Goal: Obtain resource: Obtain resource

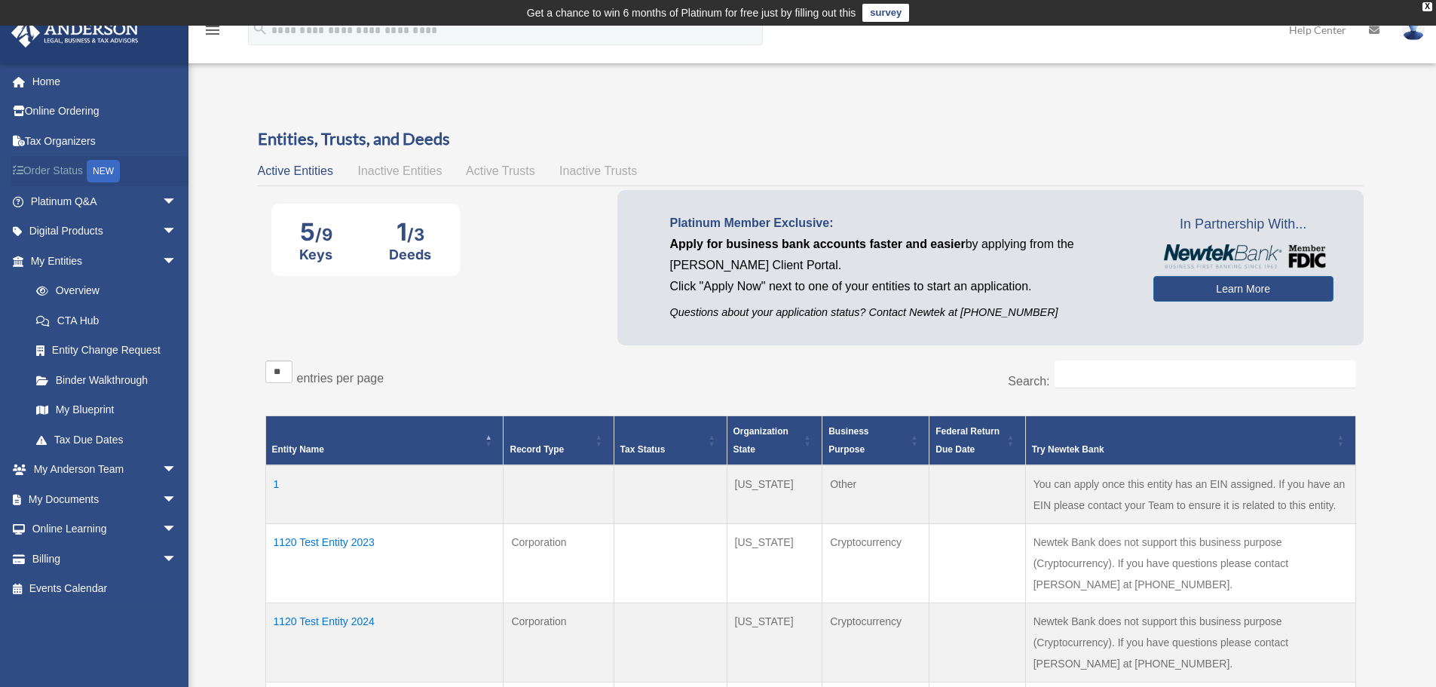
scroll to position [226, 0]
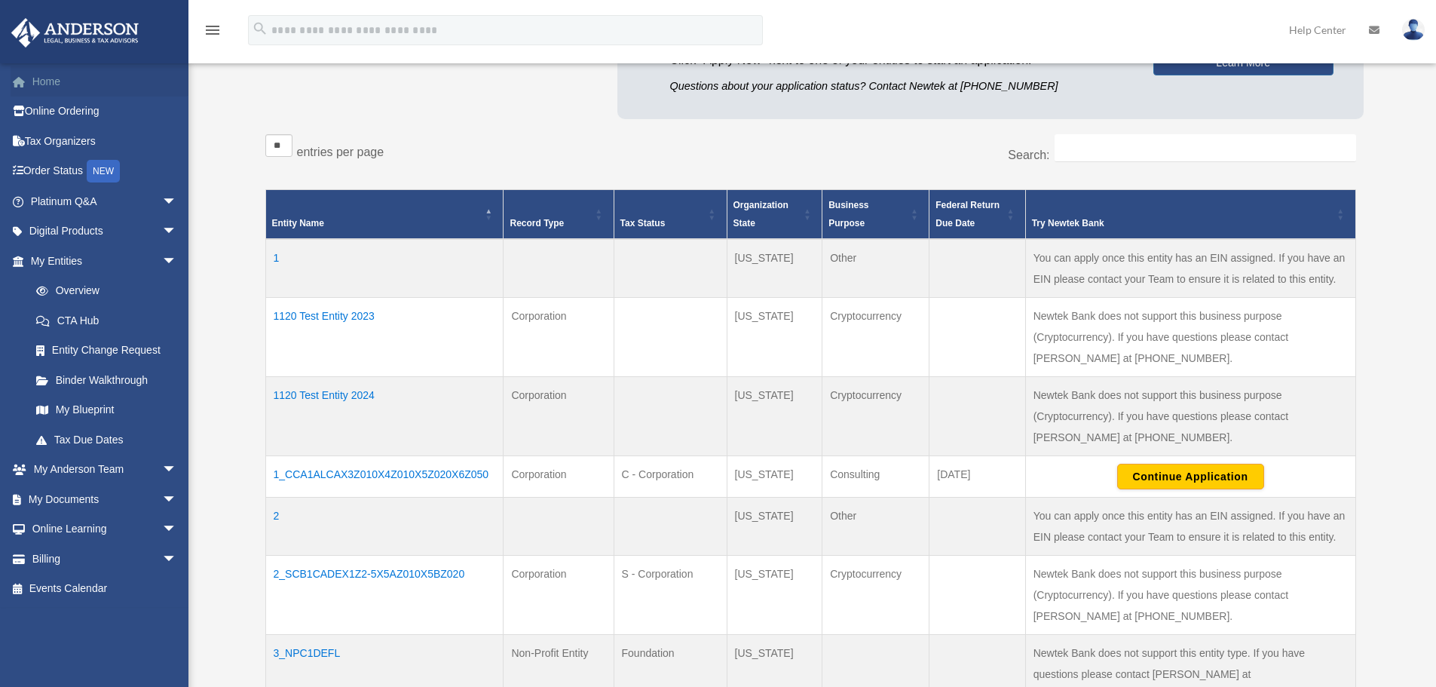
click at [50, 81] on link "Home" at bounding box center [105, 81] width 189 height 30
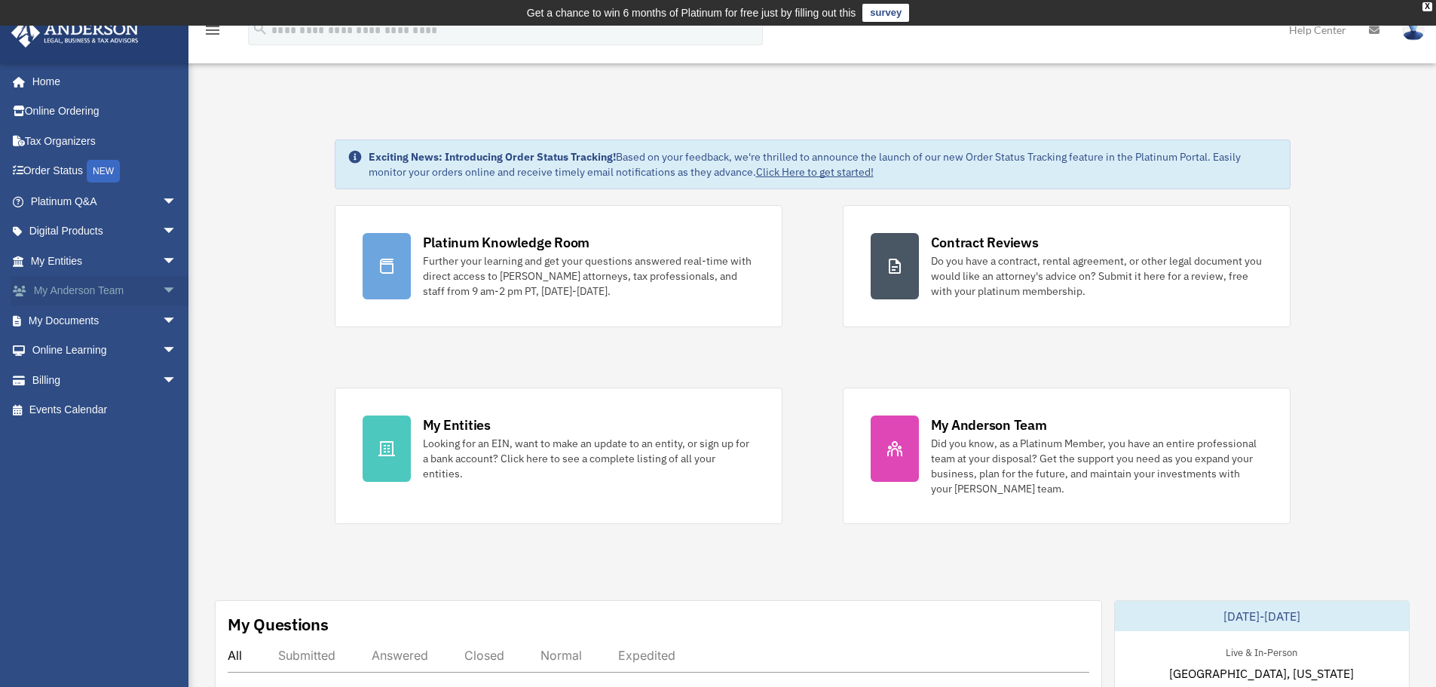
click at [162, 289] on span "arrow_drop_down" at bounding box center [177, 291] width 30 height 31
click at [162, 289] on span "arrow_drop_up" at bounding box center [177, 291] width 30 height 31
click at [162, 204] on span "arrow_drop_down" at bounding box center [177, 201] width 30 height 31
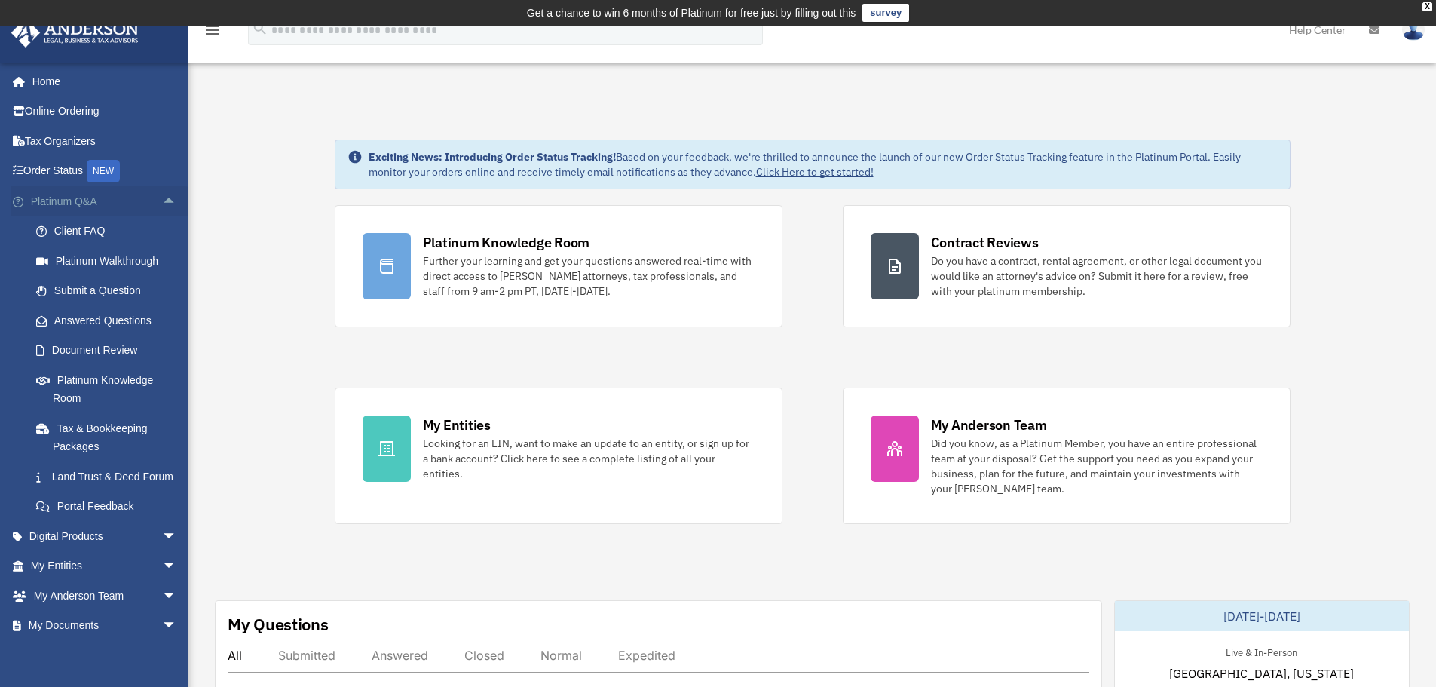
click at [162, 204] on span "arrow_drop_up" at bounding box center [177, 201] width 30 height 31
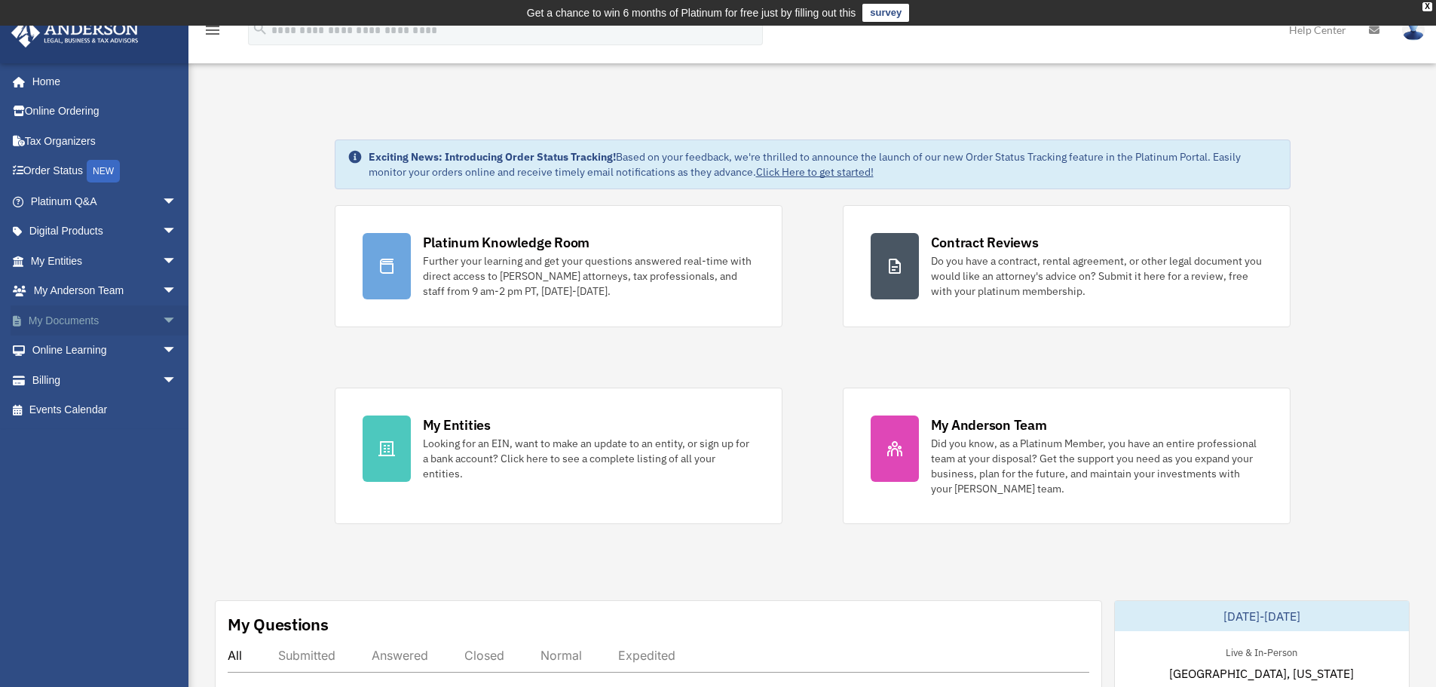
click at [162, 317] on span "arrow_drop_down" at bounding box center [177, 320] width 30 height 31
click at [84, 410] on link "Forms Library" at bounding box center [110, 410] width 179 height 30
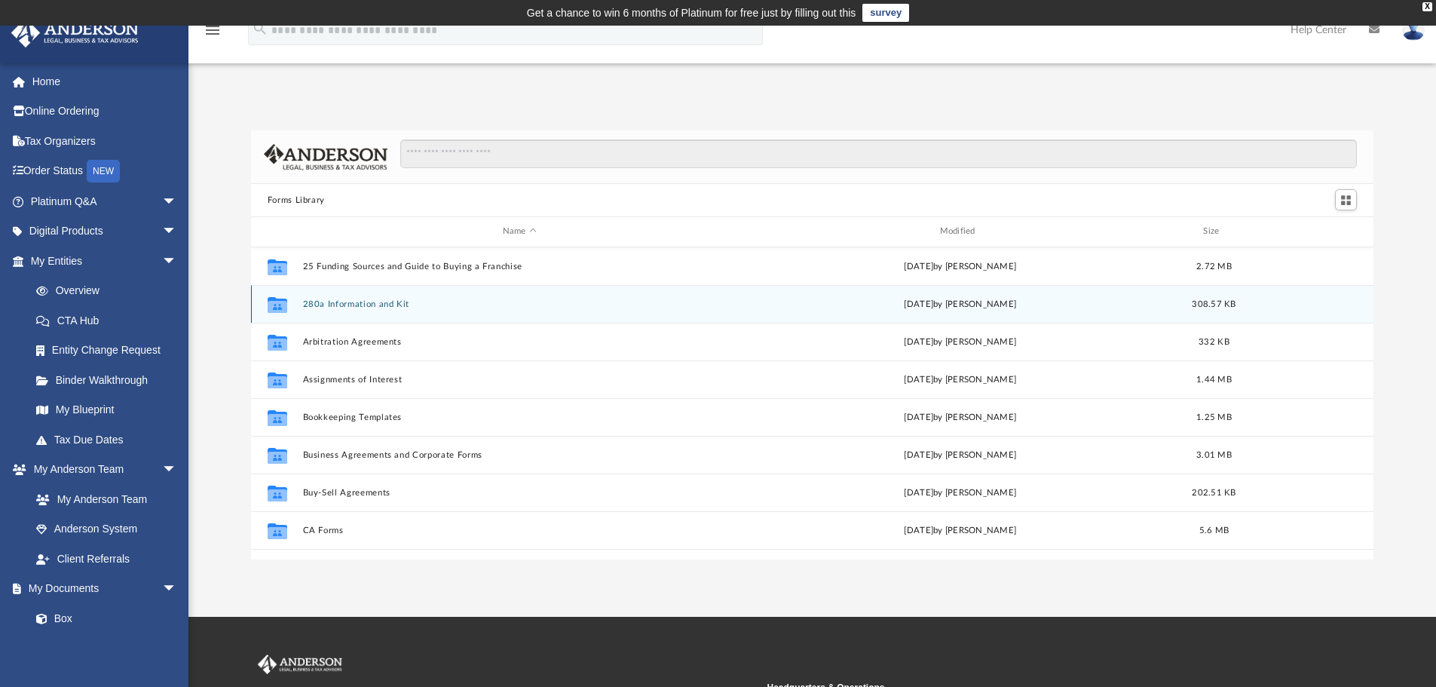
scroll to position [332, 1111]
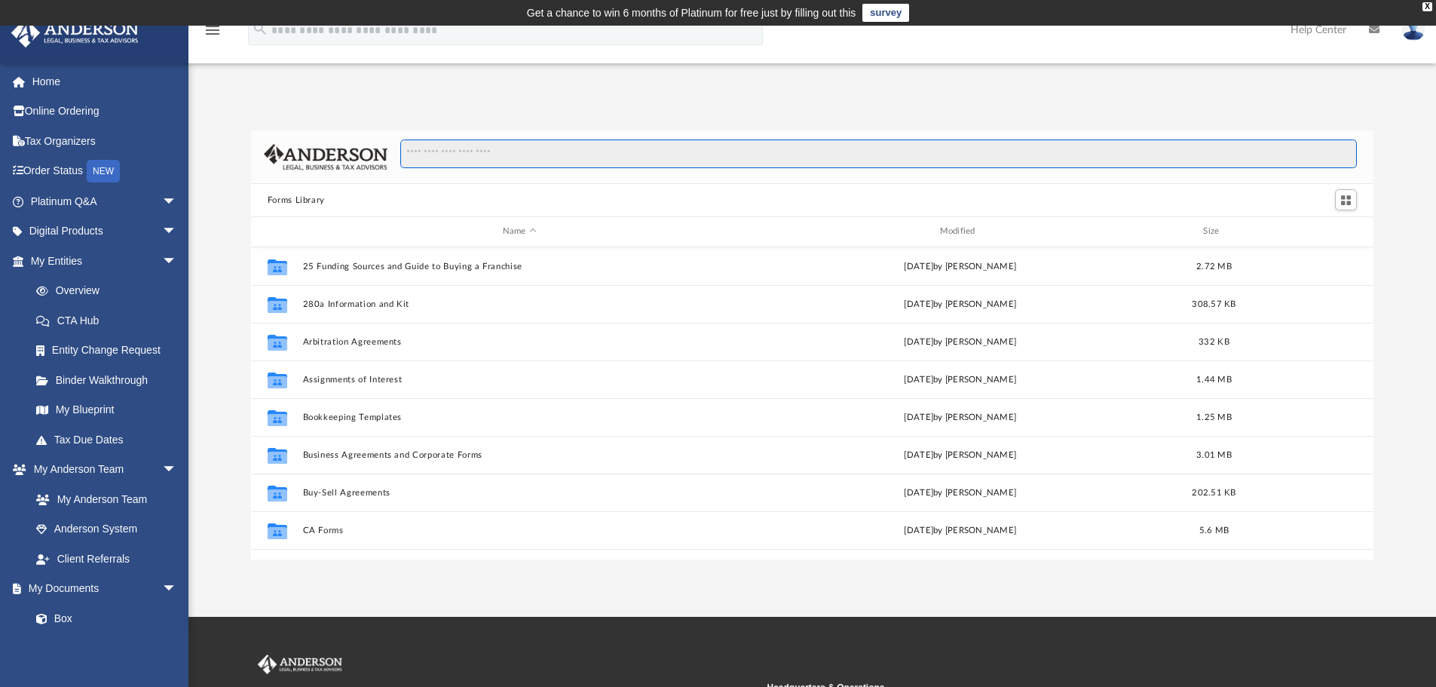
click at [477, 158] on input "Search files and folders" at bounding box center [878, 153] width 957 height 29
click at [430, 152] on input "Search files and folders" at bounding box center [878, 153] width 957 height 29
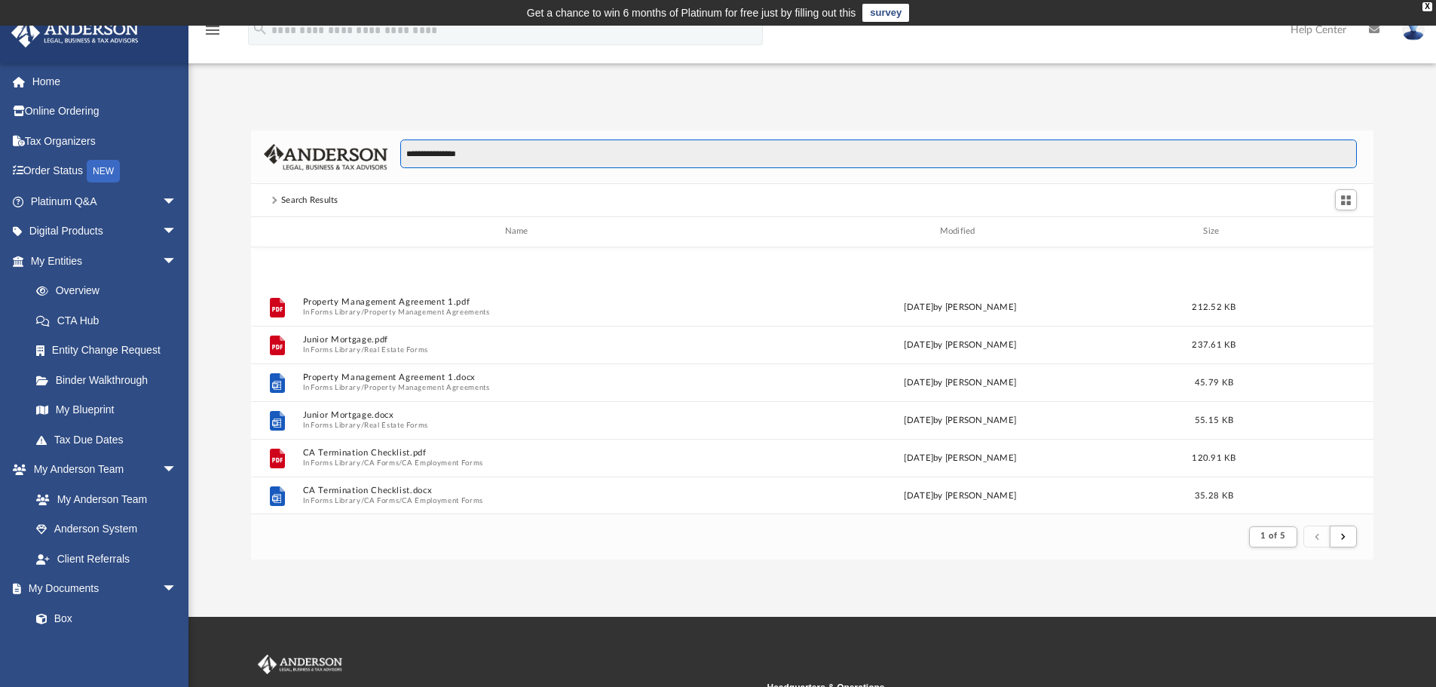
scroll to position [1433, 0]
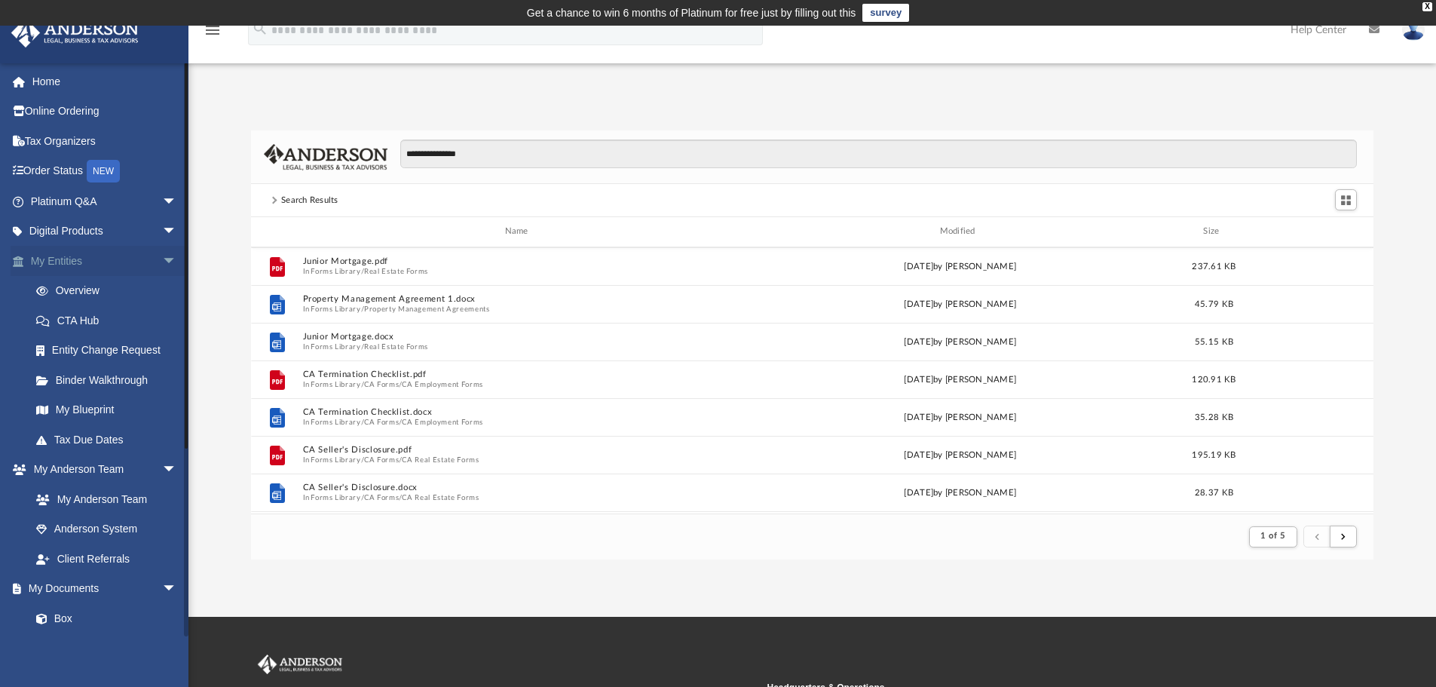
click at [162, 259] on span "arrow_drop_down" at bounding box center [177, 261] width 30 height 31
click at [162, 201] on span "arrow_drop_down" at bounding box center [177, 201] width 30 height 31
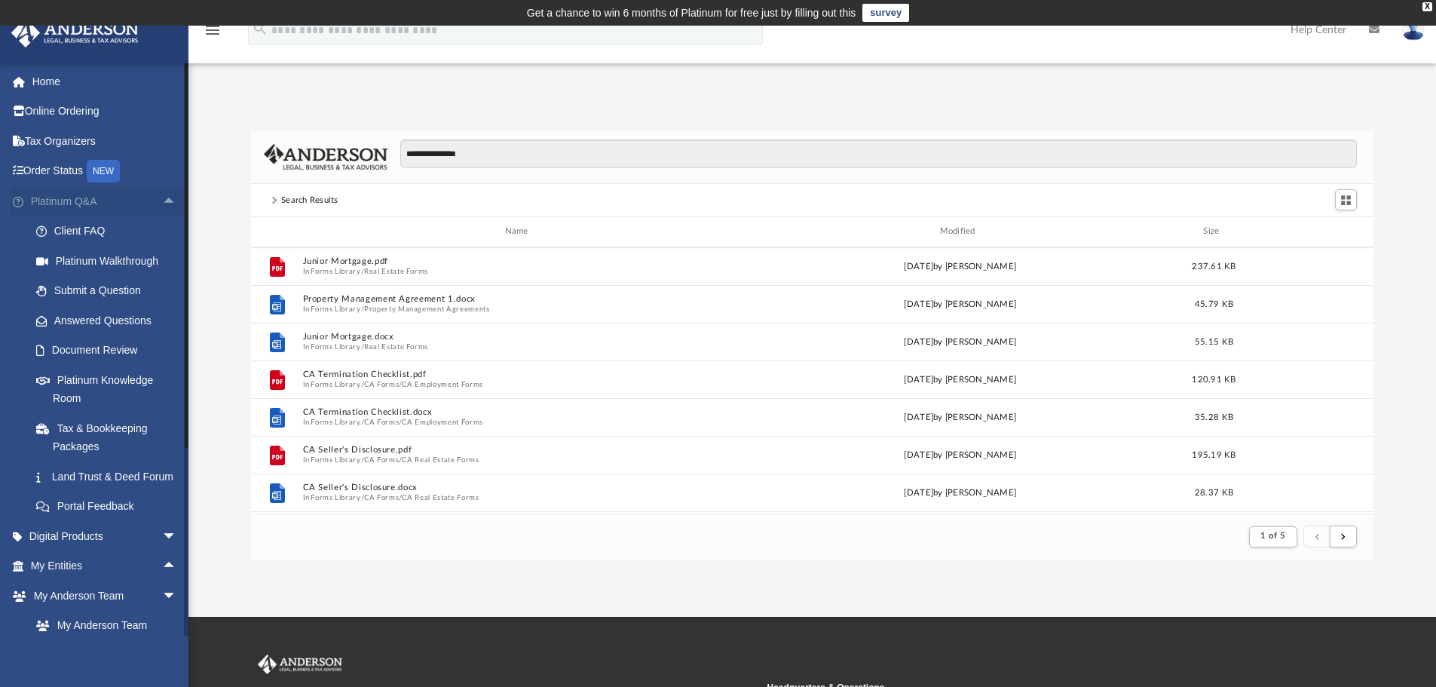
click at [162, 201] on span "arrow_drop_up" at bounding box center [177, 201] width 30 height 31
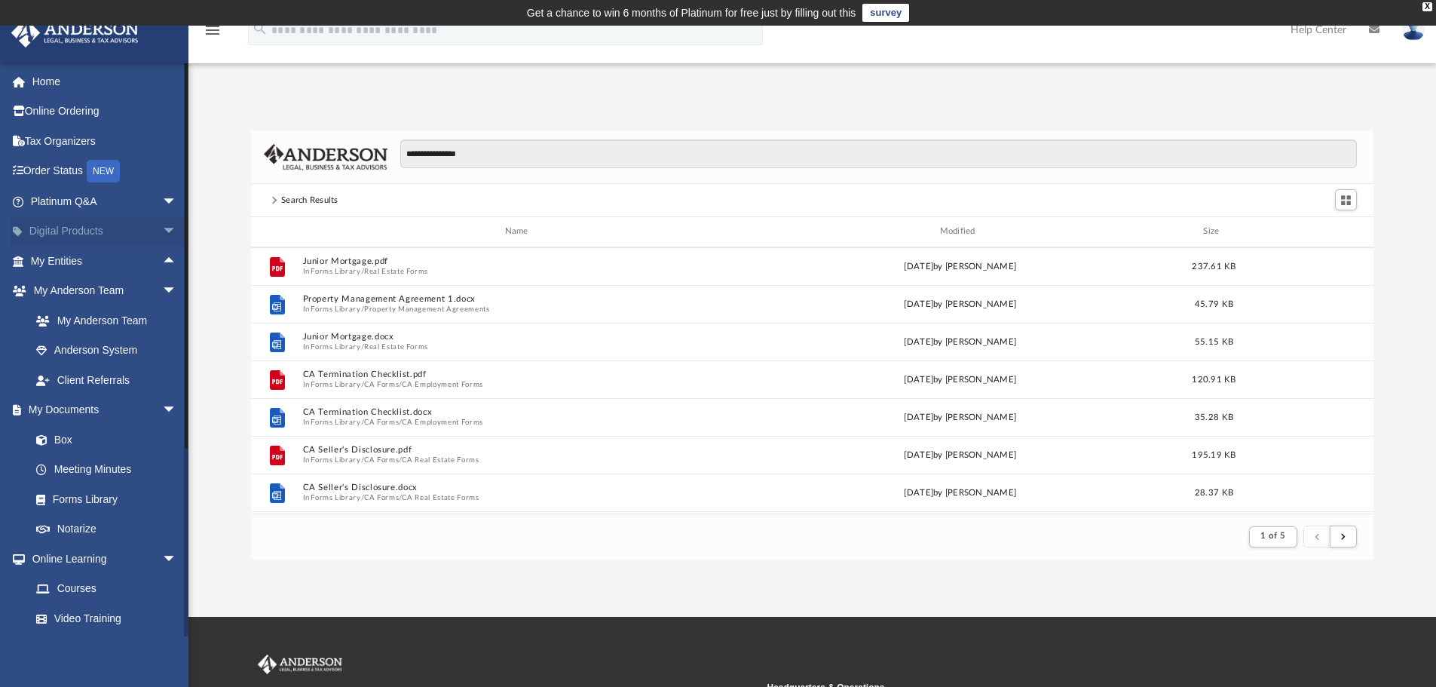
click at [162, 225] on span "arrow_drop_down" at bounding box center [177, 231] width 30 height 31
click at [162, 225] on span "arrow_drop_up" at bounding box center [177, 231] width 30 height 31
click at [162, 259] on span "arrow_drop_up" at bounding box center [177, 261] width 30 height 31
click at [162, 259] on span "arrow_drop_down" at bounding box center [177, 261] width 30 height 31
click at [162, 290] on span "arrow_drop_down" at bounding box center [177, 291] width 30 height 31
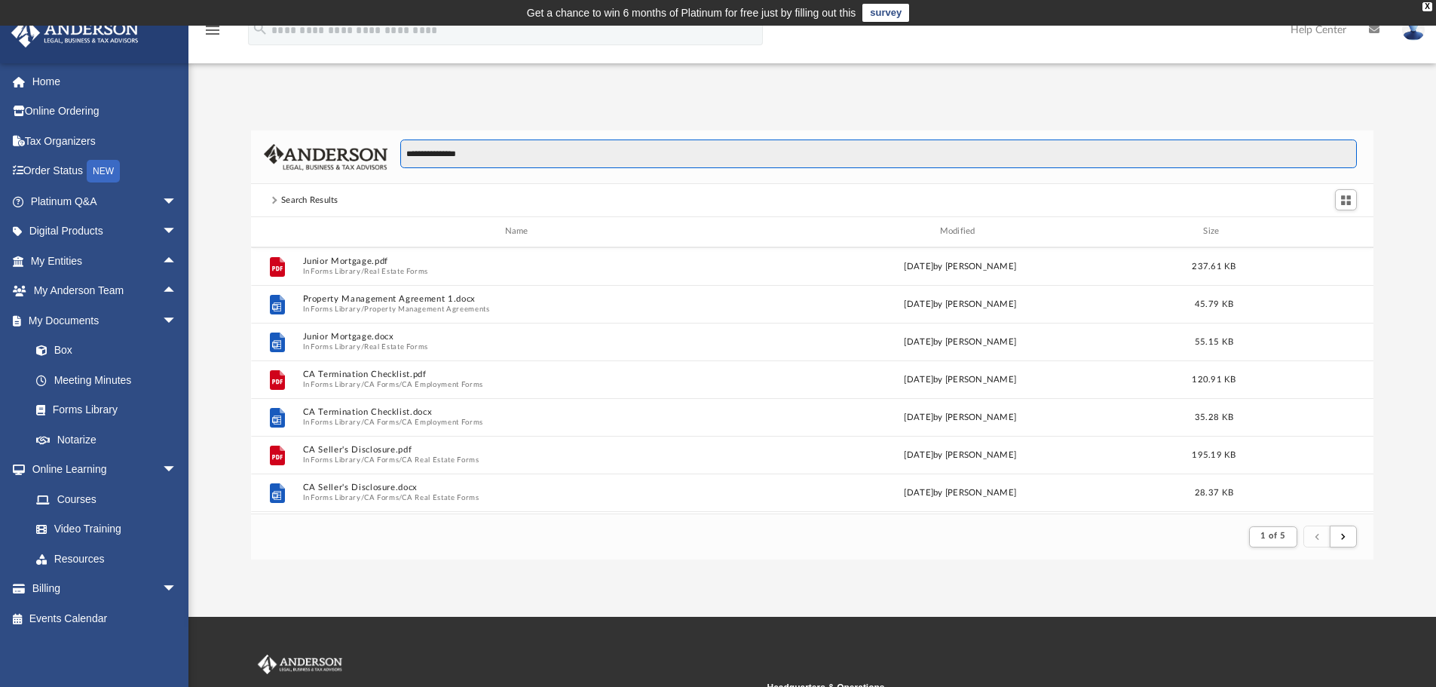
drag, startPoint x: 498, startPoint y: 152, endPoint x: 377, endPoint y: 152, distance: 121.4
click at [377, 152] on div "**********" at bounding box center [812, 157] width 1123 height 54
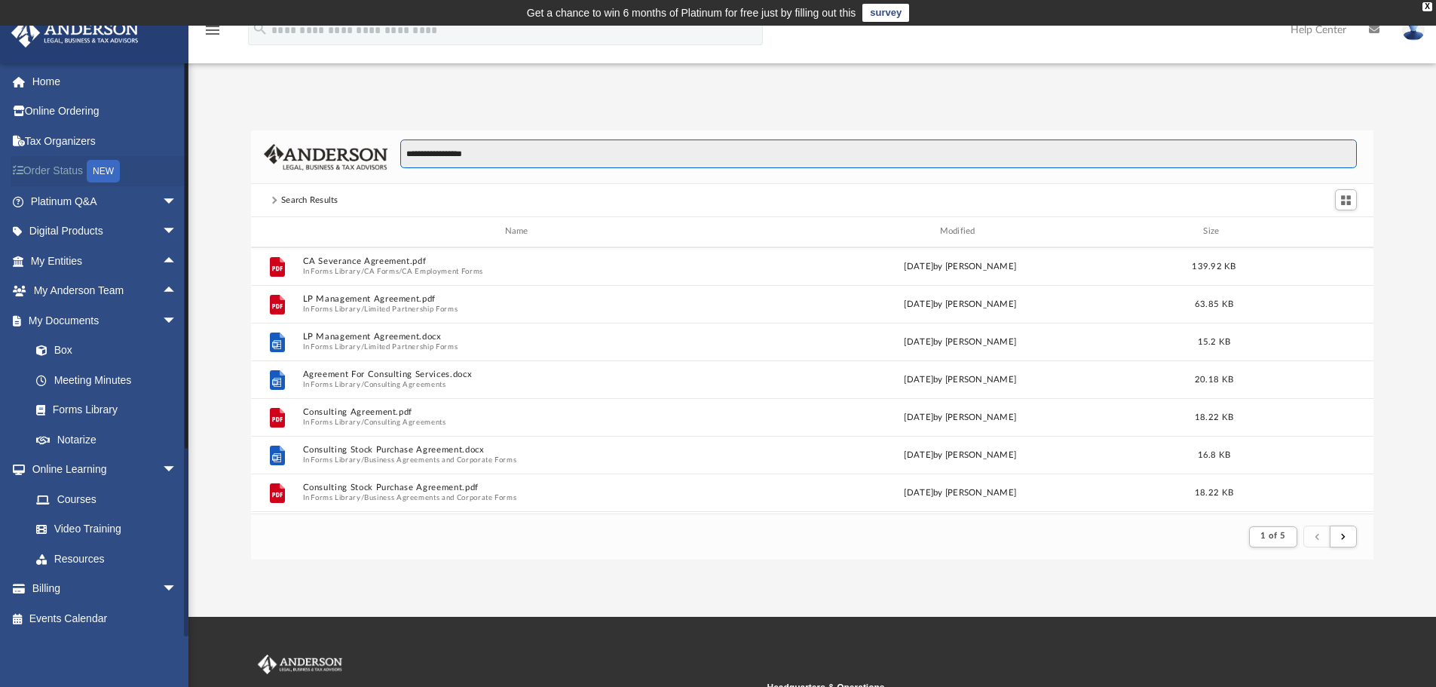
type input "**********"
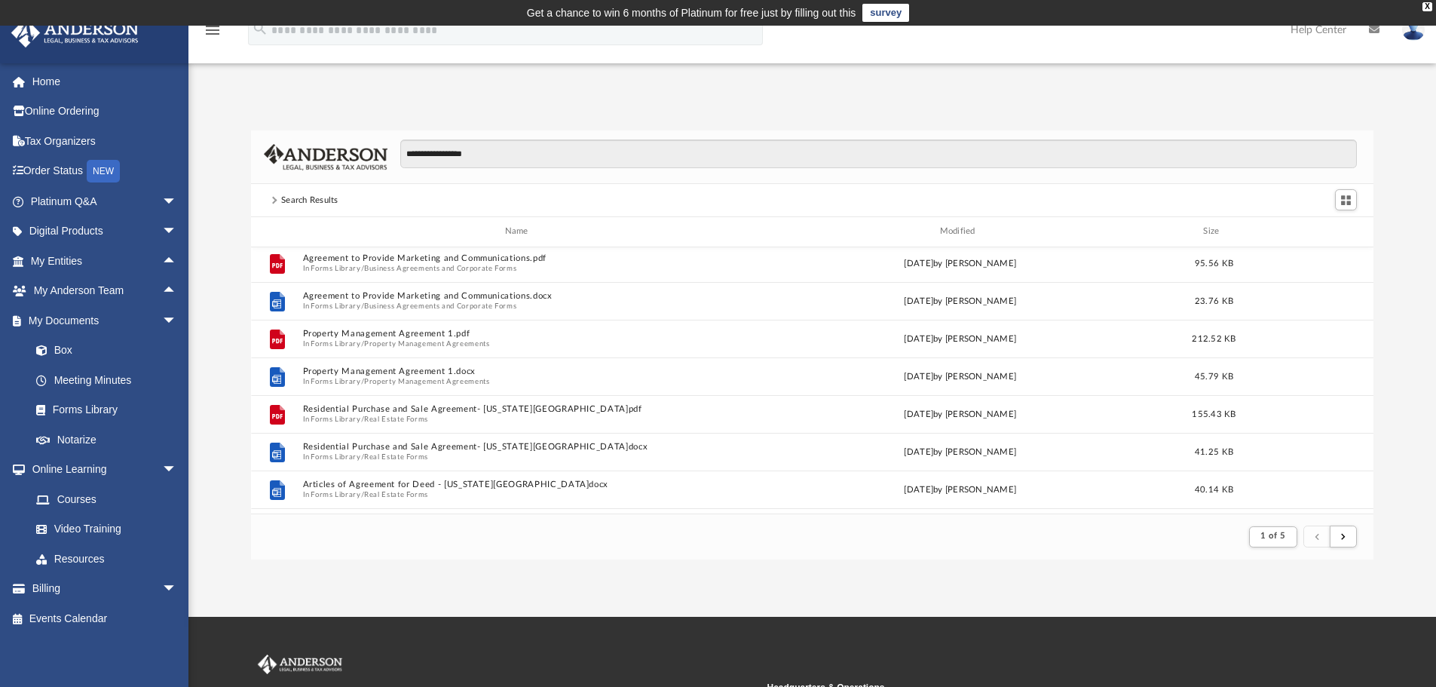
scroll to position [0, 0]
click at [47, 79] on link "Home" at bounding box center [105, 81] width 189 height 30
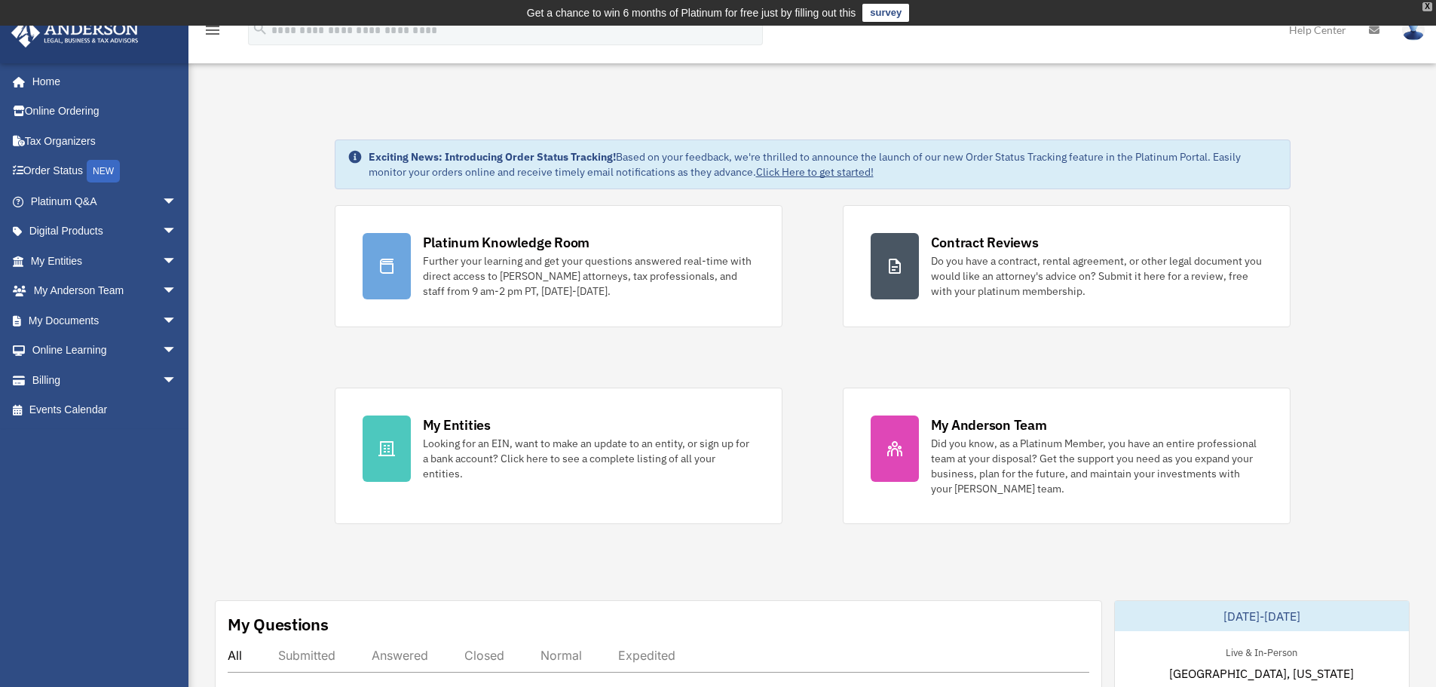
click at [1426, 9] on div "X" at bounding box center [1428, 6] width 10 height 9
